Goal: Information Seeking & Learning: Compare options

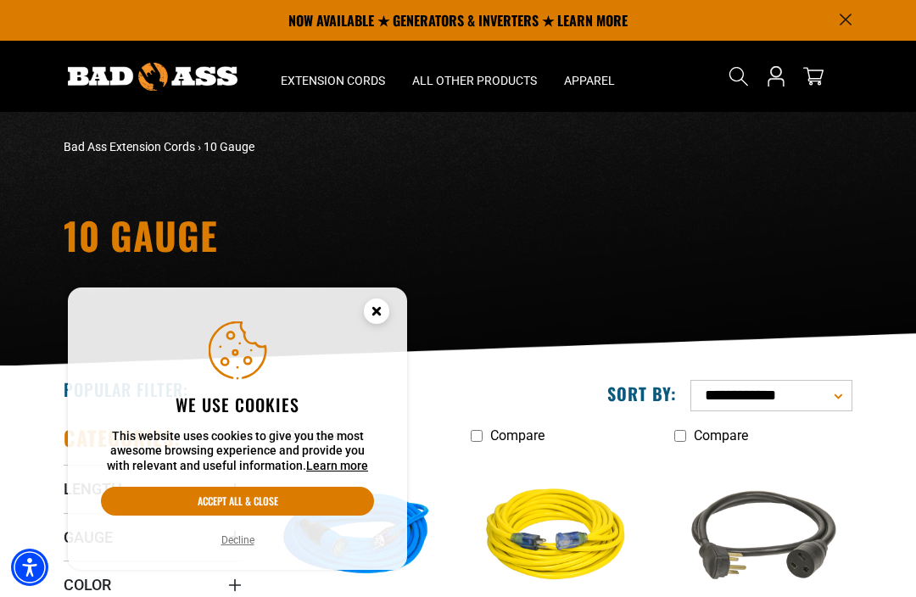
click at [233, 502] on button "Accept all & close" at bounding box center [237, 501] width 273 height 29
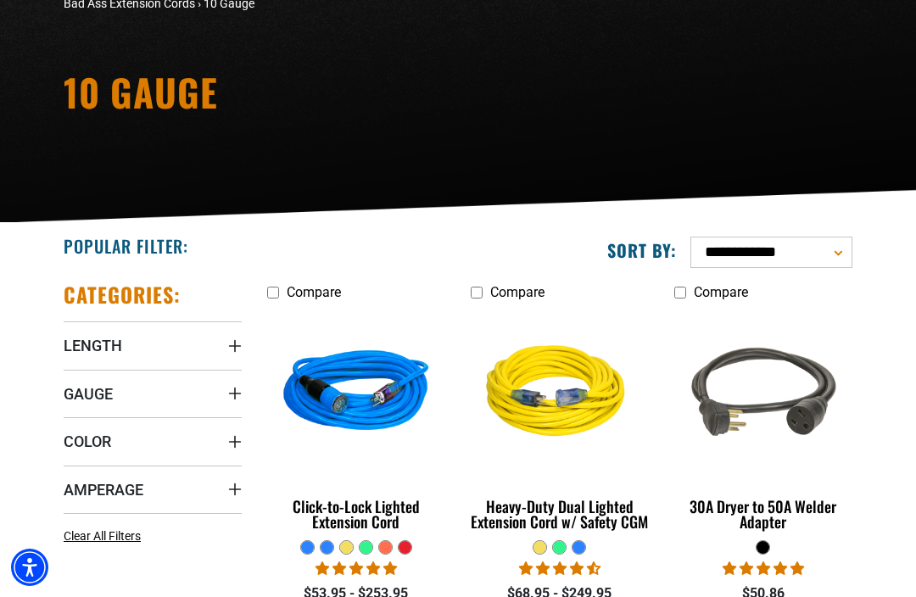
scroll to position [210, 0]
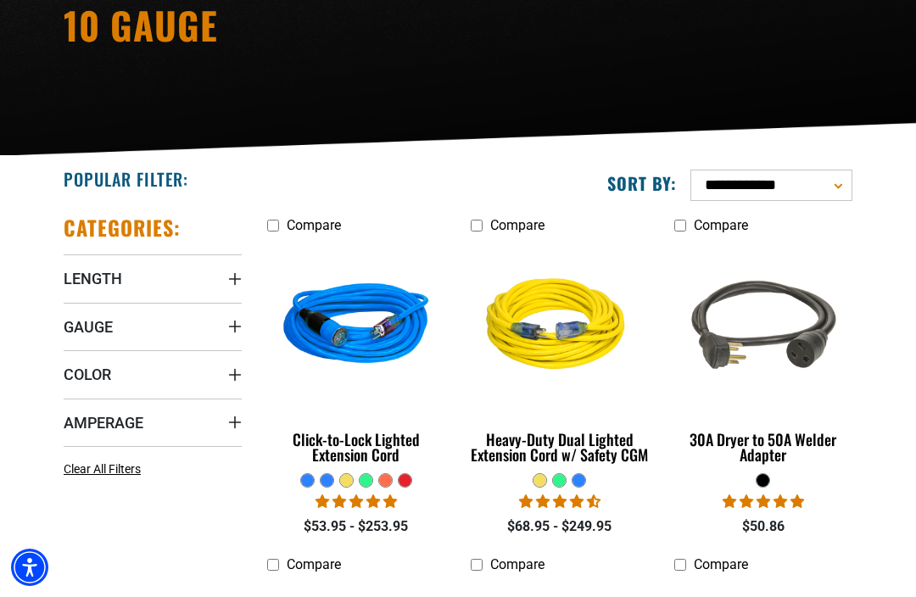
click at [95, 283] on span "Length" at bounding box center [93, 279] width 59 height 20
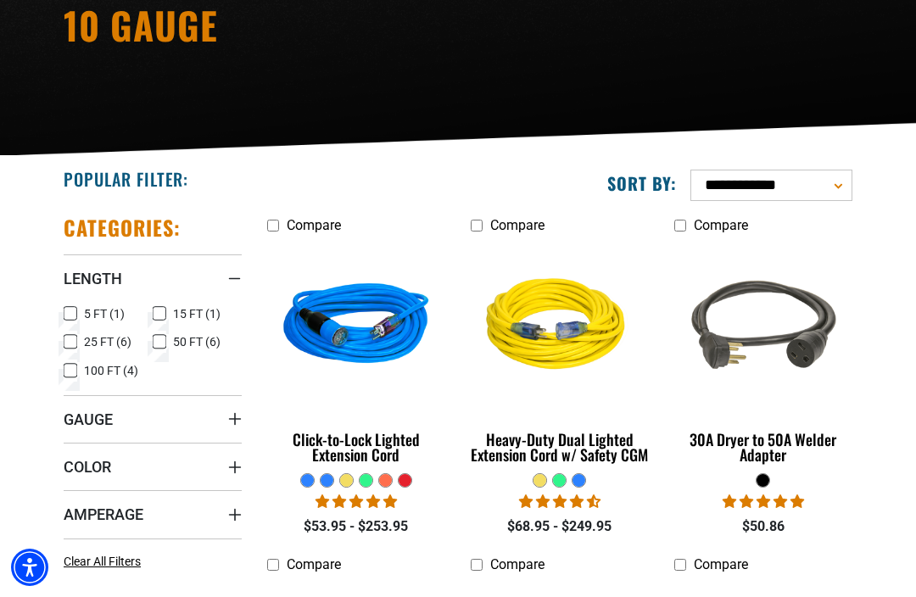
click at [70, 378] on icon at bounding box center [71, 371] width 14 height 22
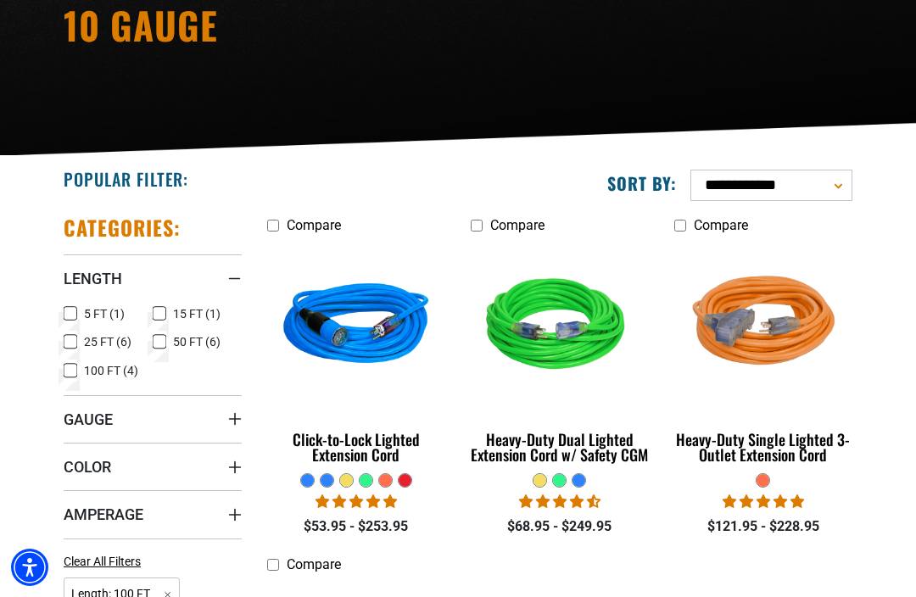
click at [91, 414] on span "Gauge" at bounding box center [88, 420] width 49 height 20
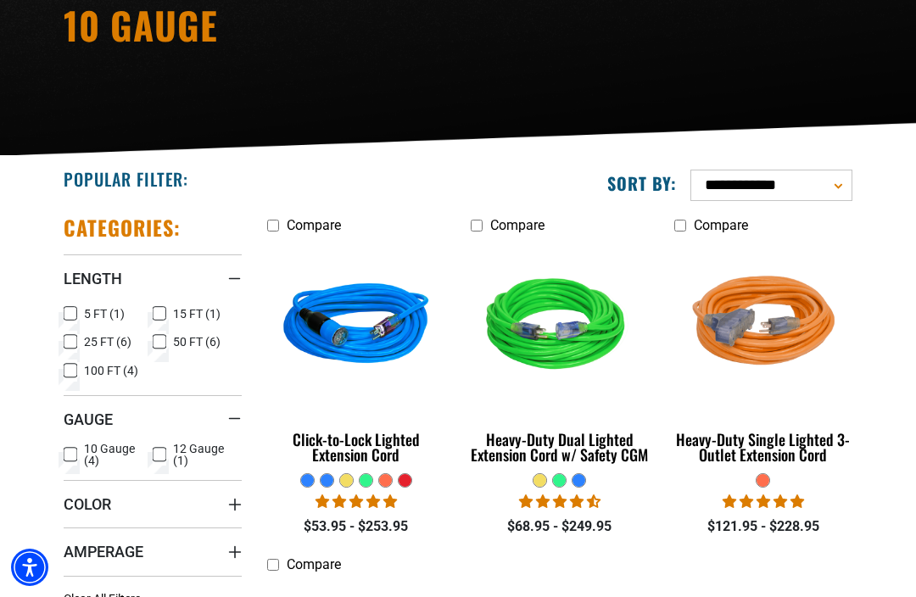
click at [73, 453] on icon at bounding box center [71, 455] width 14 height 22
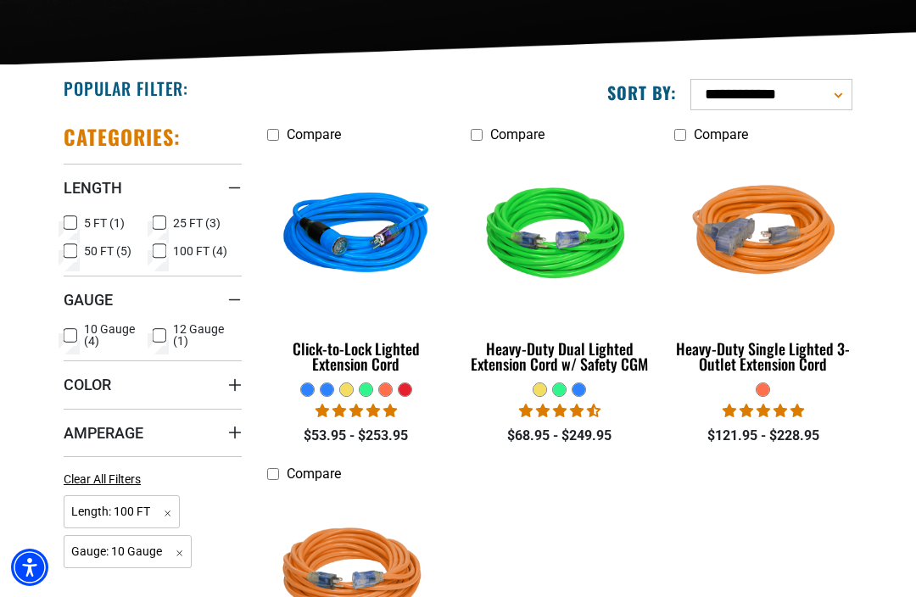
scroll to position [303, 0]
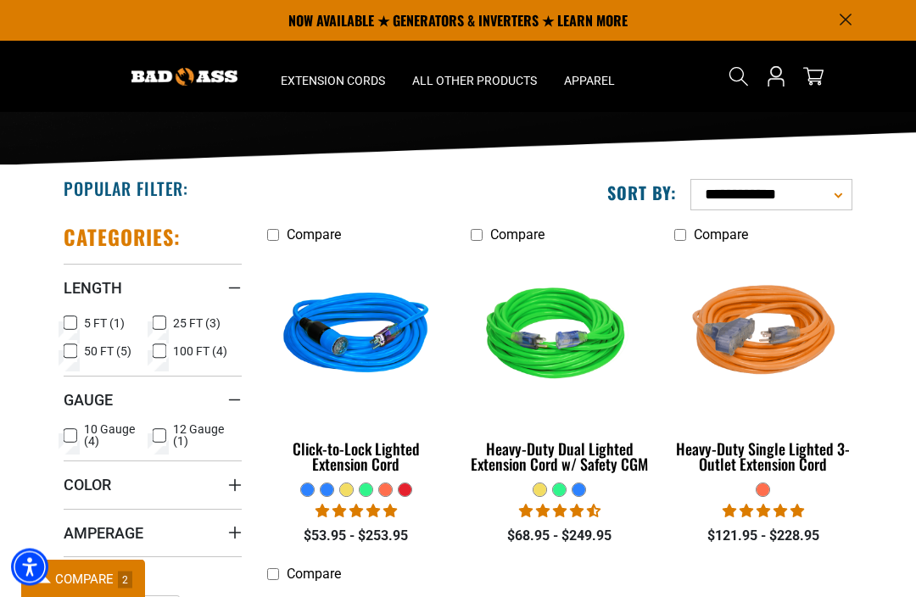
scroll to position [201, 0]
click at [269, 582] on label "Compare" at bounding box center [356, 574] width 178 height 20
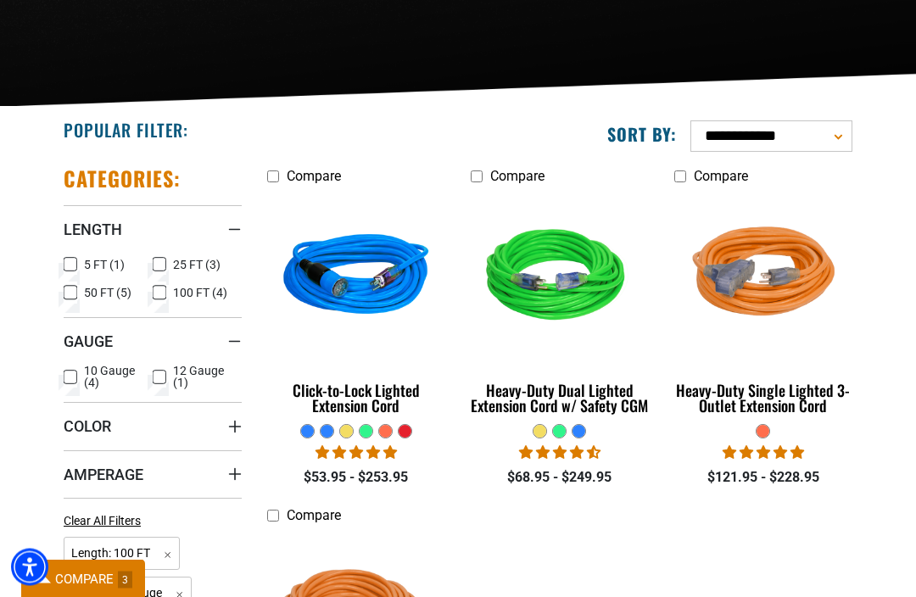
scroll to position [302, 0]
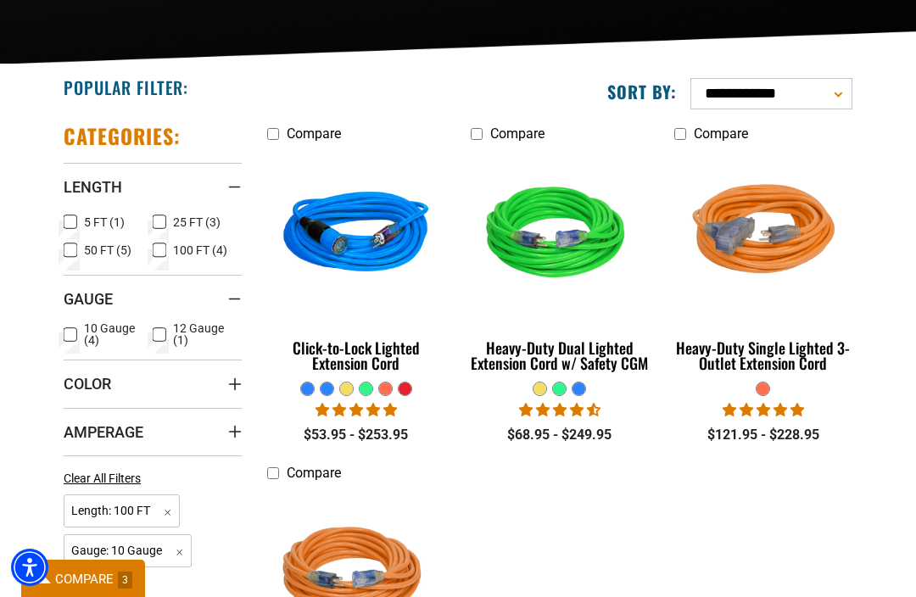
click at [368, 366] on div "Click-to-Lock Lighted Extension Cord" at bounding box center [356, 355] width 178 height 31
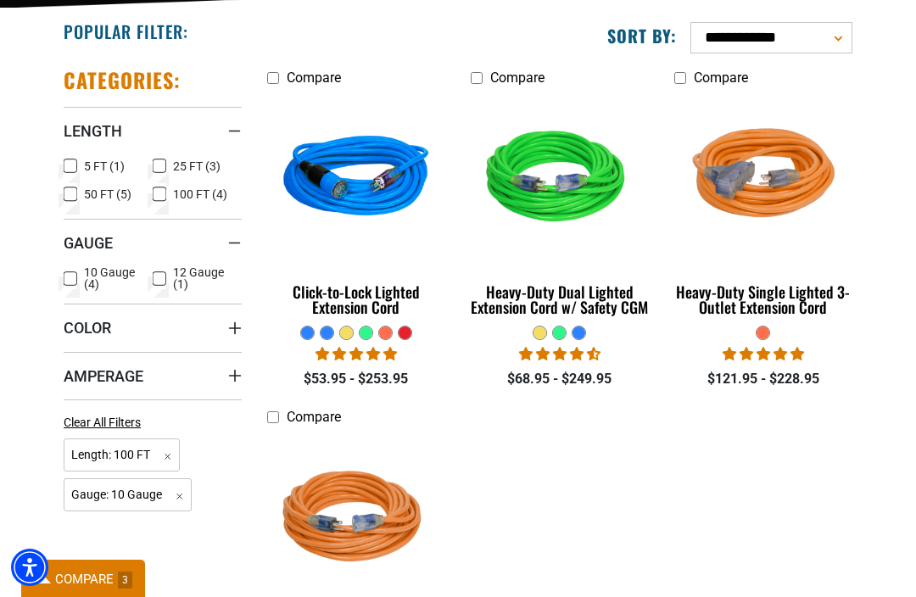
click at [552, 200] on img at bounding box center [559, 179] width 183 height 165
click at [761, 180] on img at bounding box center [763, 179] width 183 height 165
click at [350, 503] on img at bounding box center [356, 518] width 183 height 165
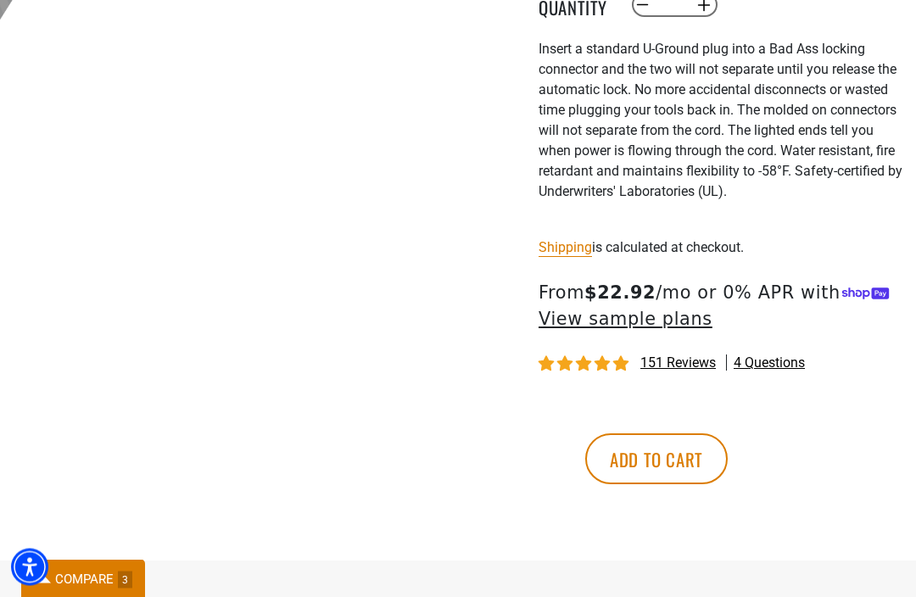
scroll to position [677, 0]
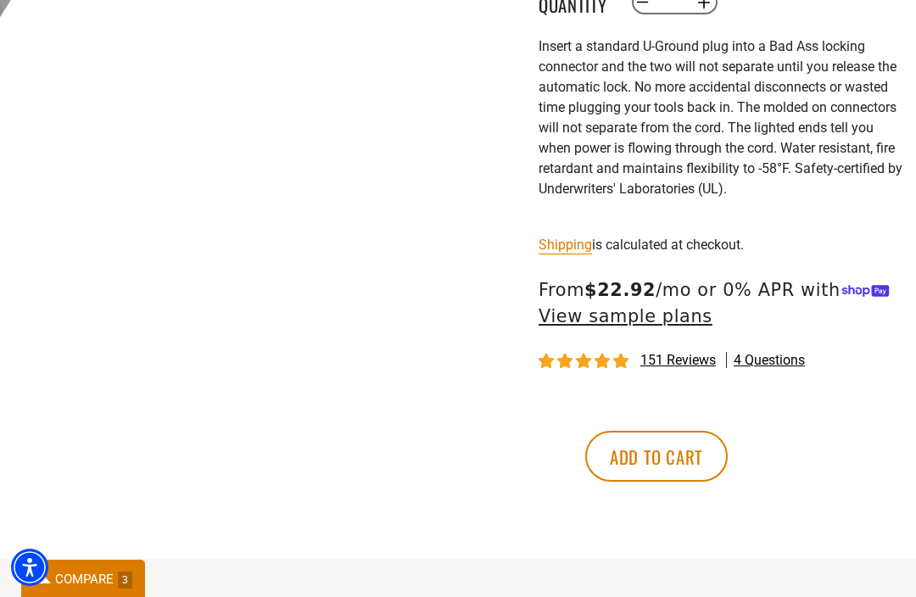
click at [60, 587] on span "COMPARE" at bounding box center [84, 579] width 59 height 15
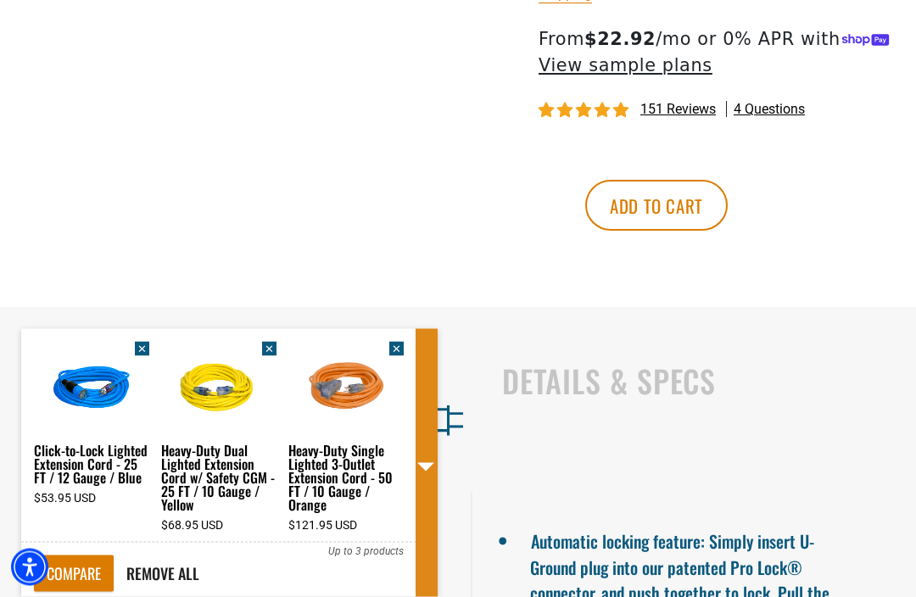
scroll to position [929, 0]
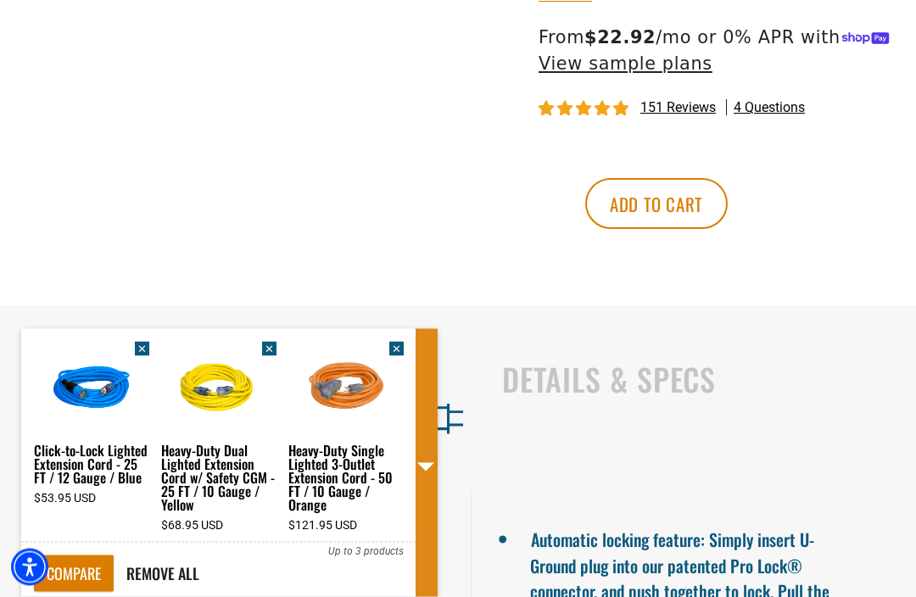
click at [420, 472] on span at bounding box center [426, 467] width 17 height 8
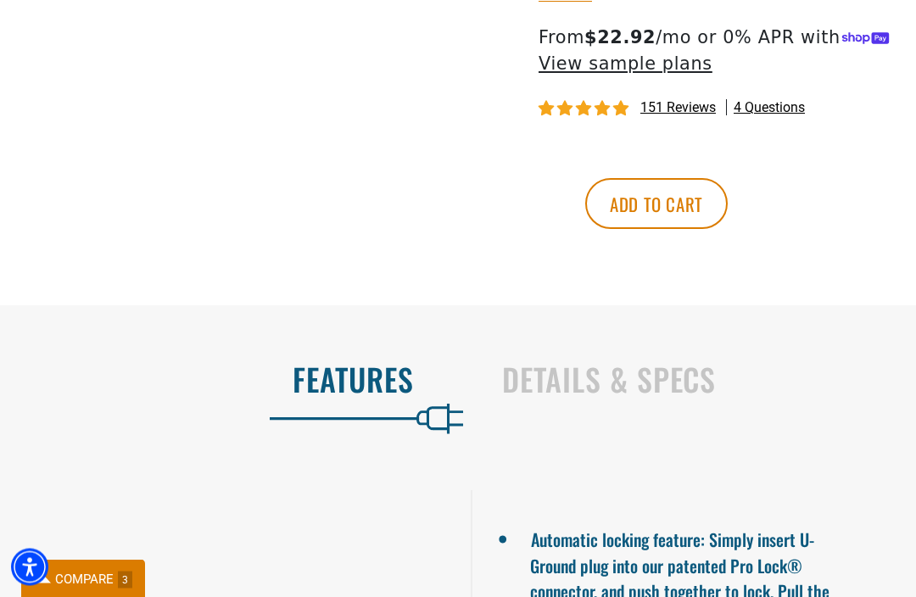
scroll to position [930, 0]
click at [75, 587] on span "COMPARE" at bounding box center [84, 579] width 59 height 15
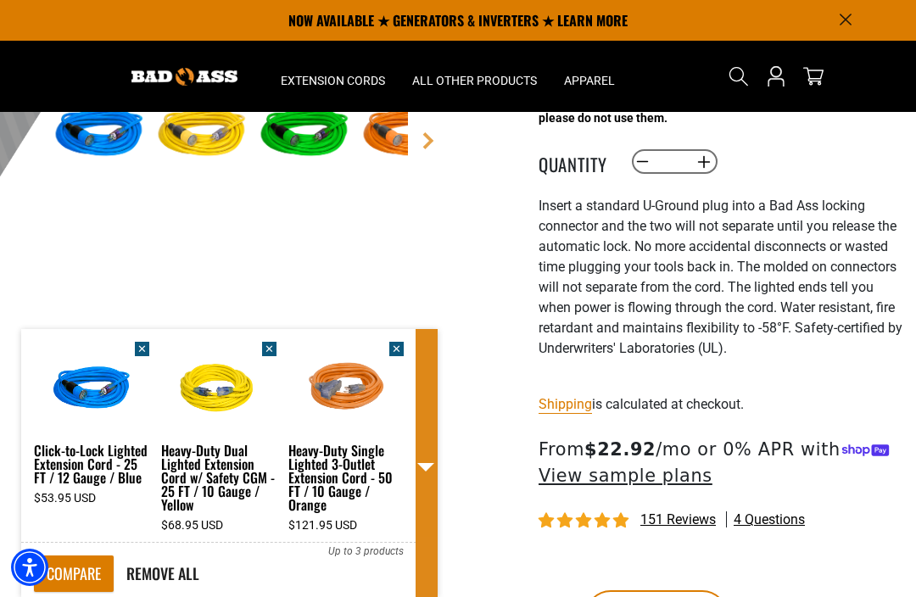
scroll to position [517, 0]
click at [425, 464] on span at bounding box center [426, 467] width 17 height 8
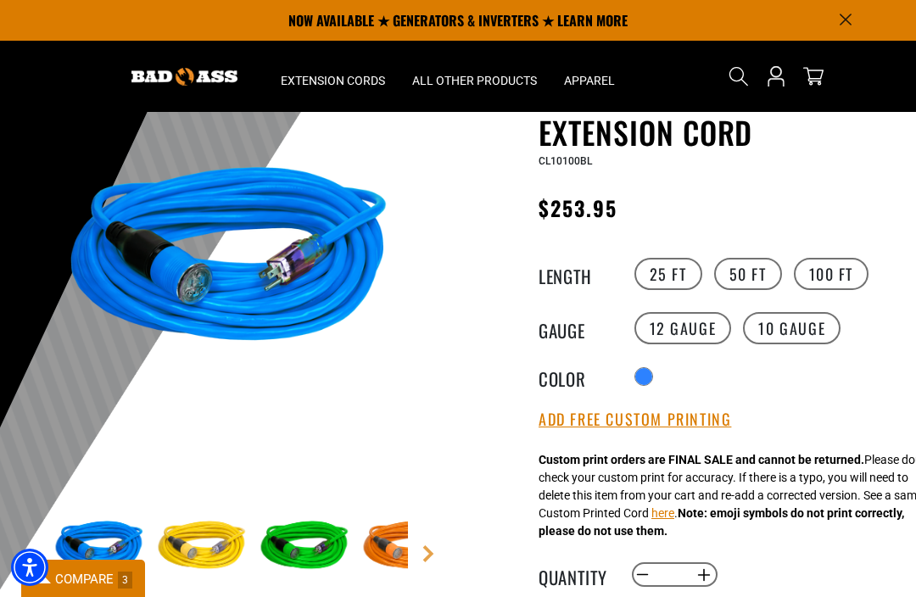
scroll to position [0, 0]
